Goal: Check status: Check status

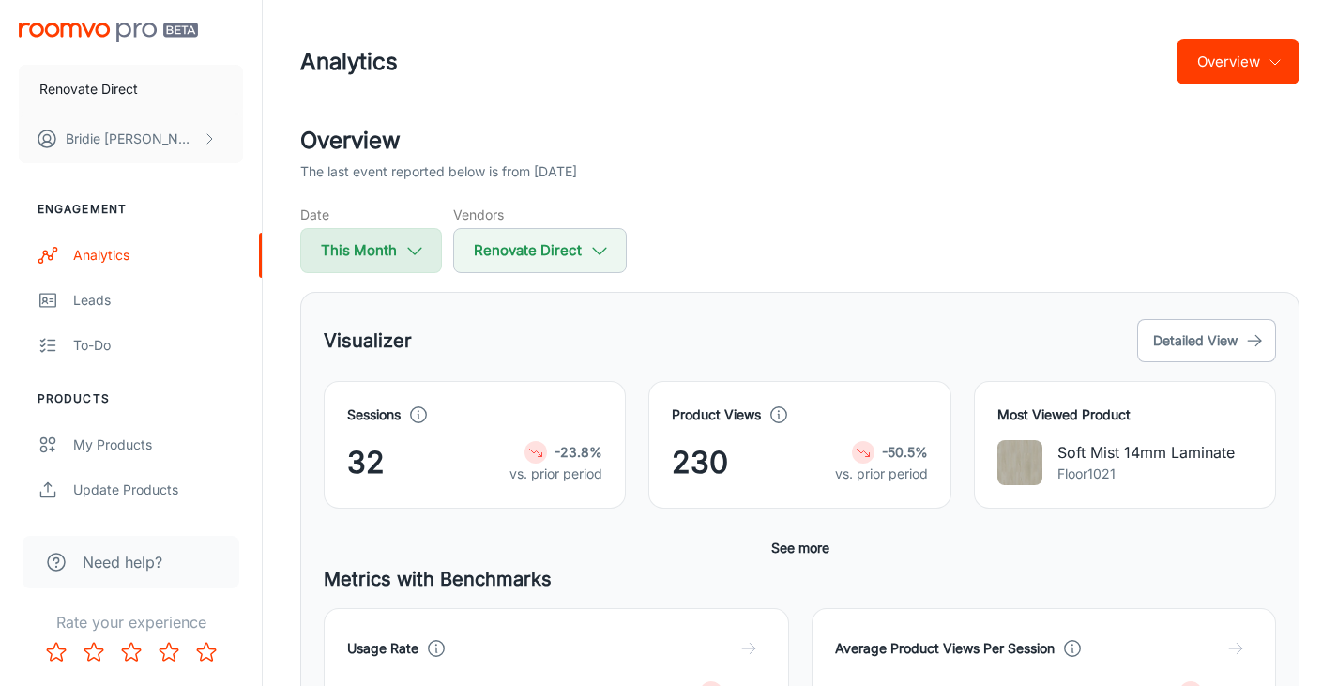
click at [393, 250] on button "This Month" at bounding box center [371, 250] width 142 height 45
select select "9"
select select "2025"
select select "9"
select select "2025"
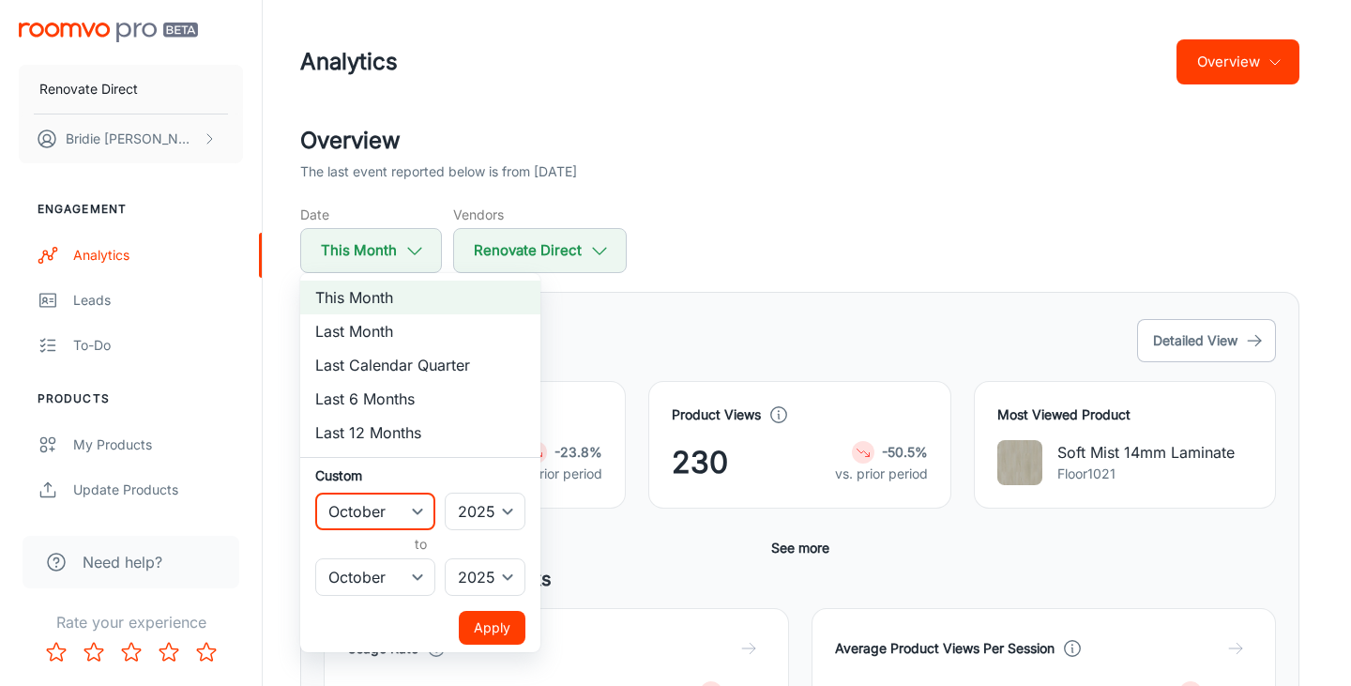
click at [410, 508] on select "January February March April May June July August September October November De…" at bounding box center [375, 512] width 120 height 38
click at [672, 349] on div at bounding box center [675, 343] width 1351 height 686
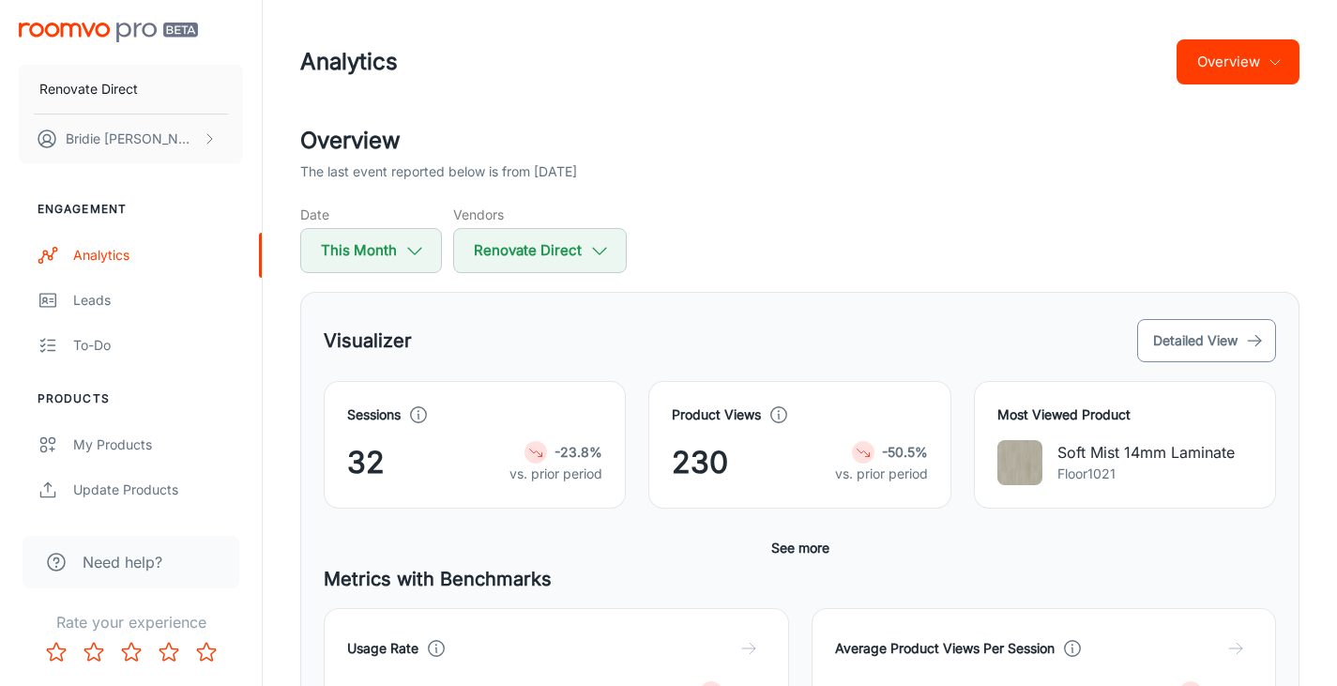
click at [1220, 346] on button "Detailed View" at bounding box center [1206, 340] width 139 height 43
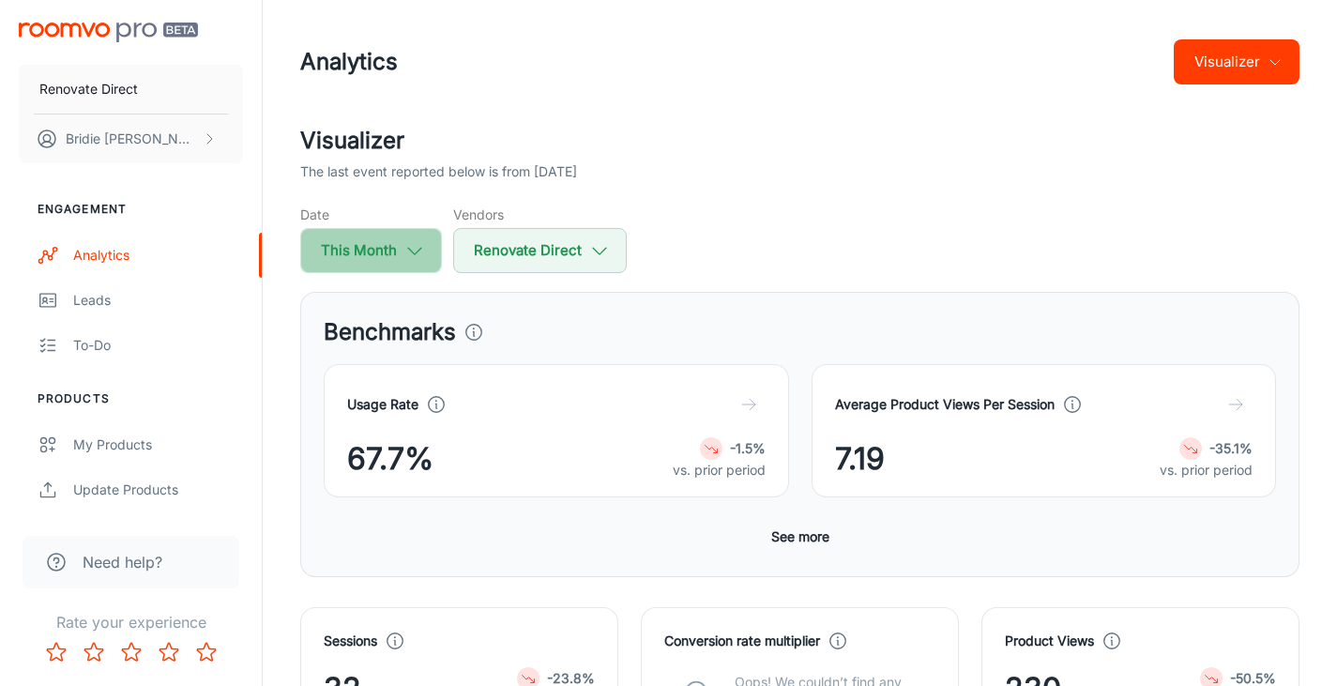
click at [397, 255] on button "This Month" at bounding box center [371, 250] width 142 height 45
select select "9"
select select "2025"
select select "9"
select select "2025"
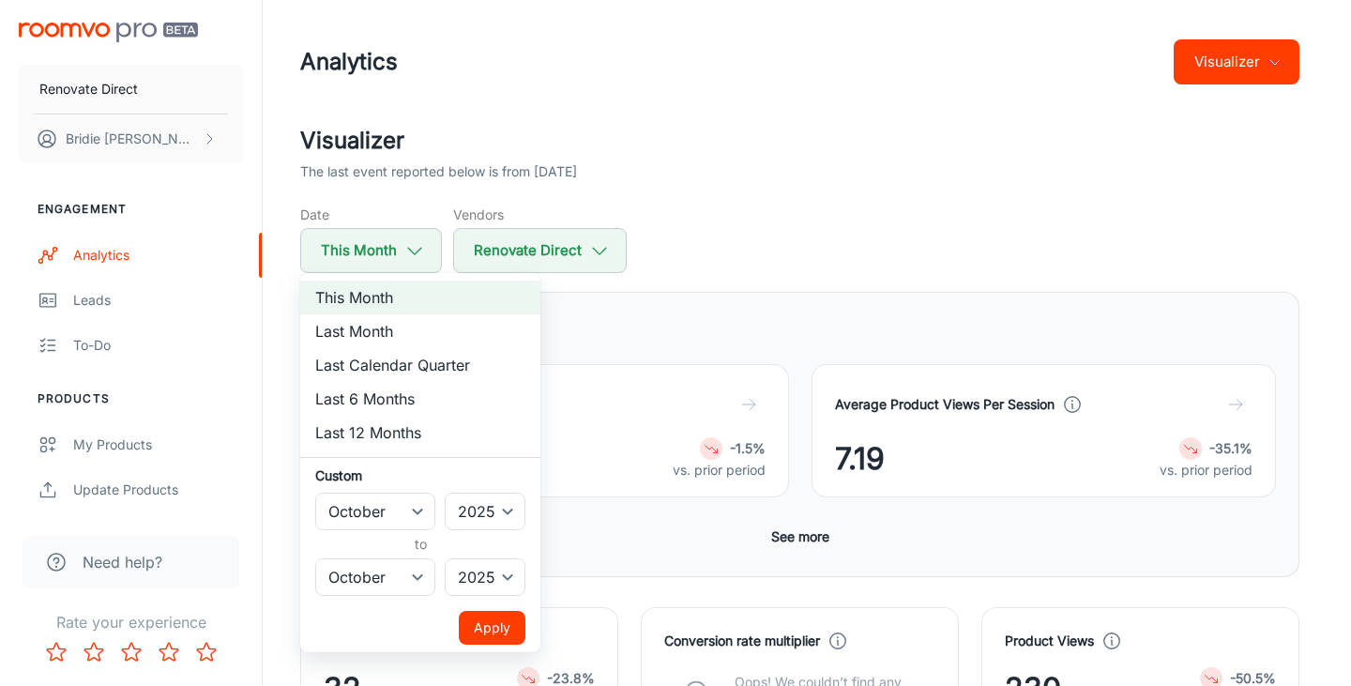
click at [685, 326] on div at bounding box center [675, 343] width 1351 height 686
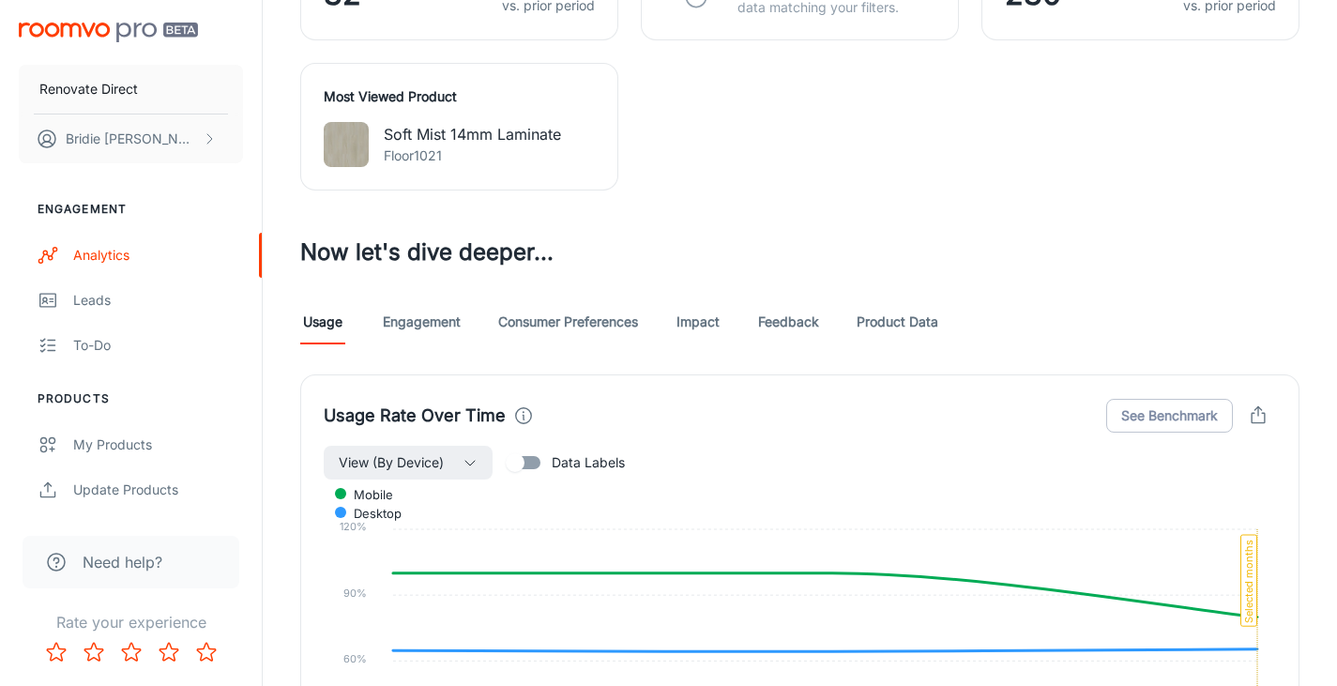
scroll to position [670, 0]
